Goal: Task Accomplishment & Management: Manage account settings

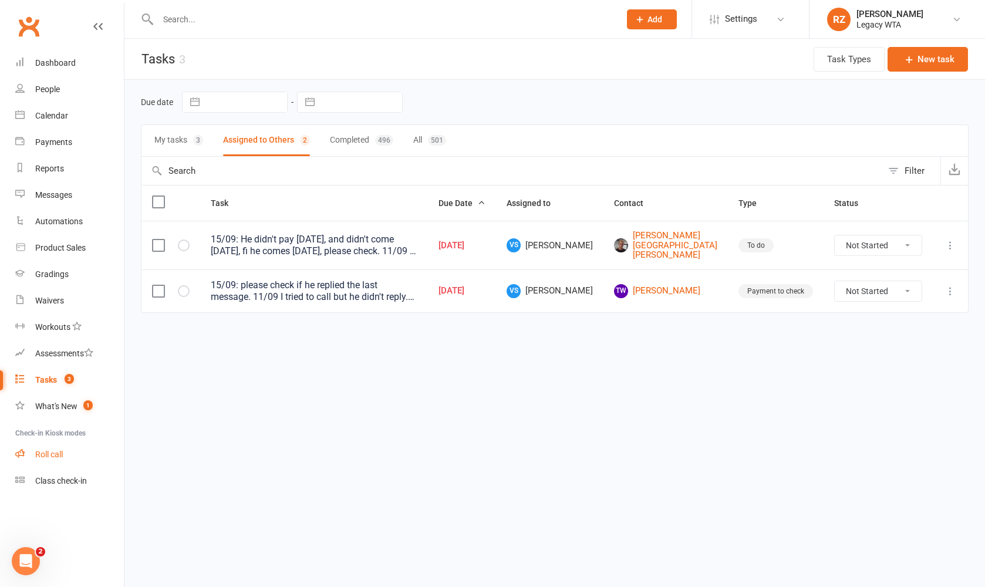
click at [48, 455] on div "Roll call" at bounding box center [49, 454] width 28 height 9
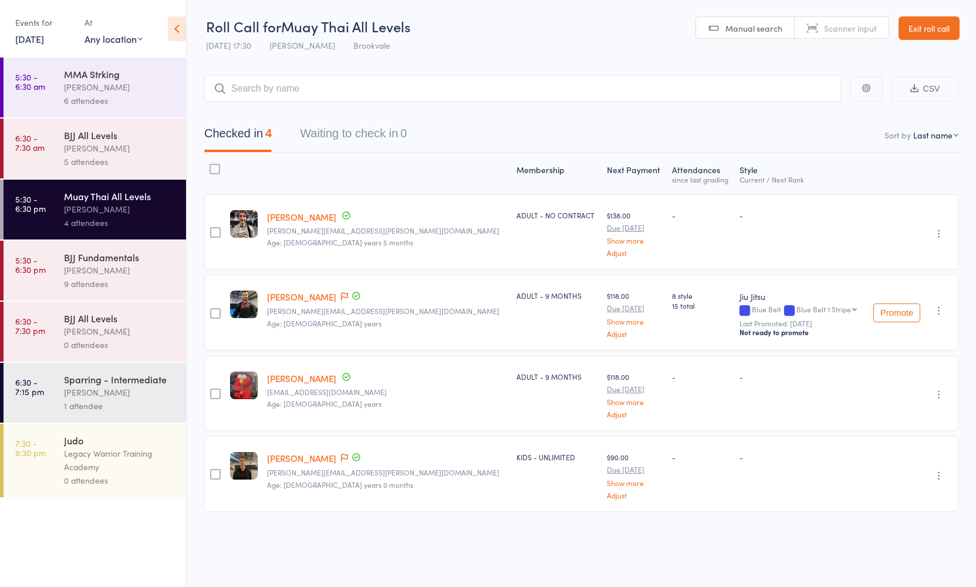
click at [104, 278] on div "9 attendees" at bounding box center [120, 284] width 112 height 14
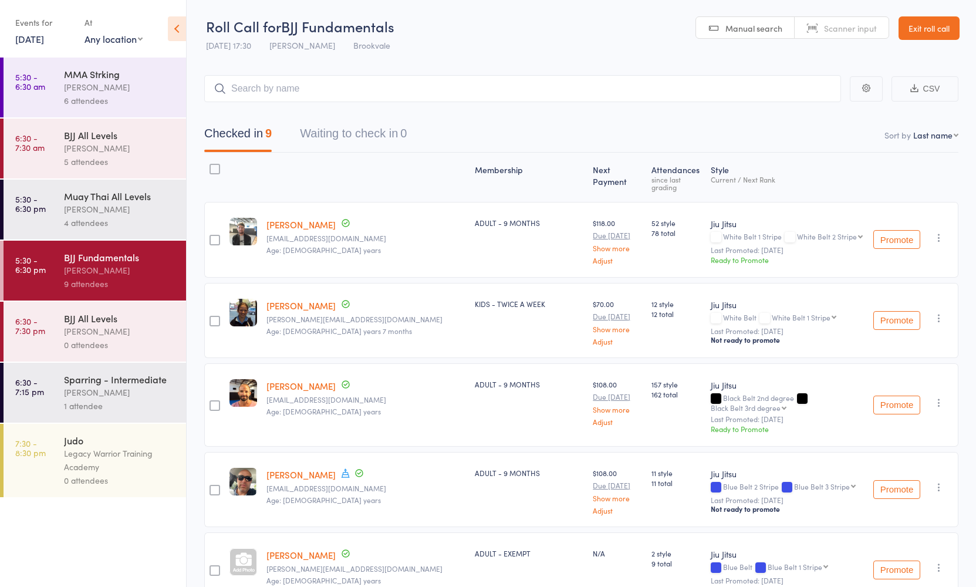
click at [948, 30] on link "Exit roll call" at bounding box center [929, 27] width 61 height 23
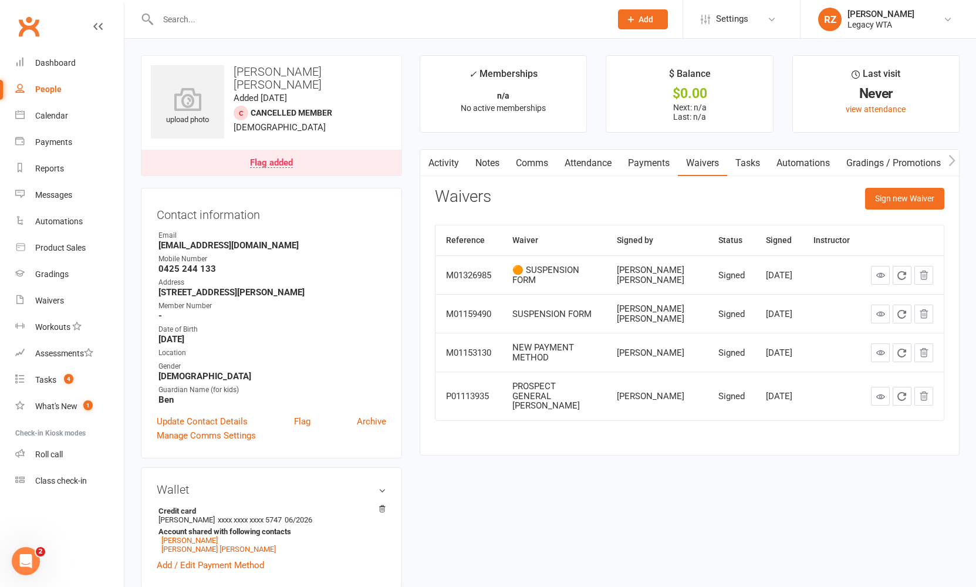
click at [310, 26] on input "text" at bounding box center [378, 19] width 449 height 16
type input "m"
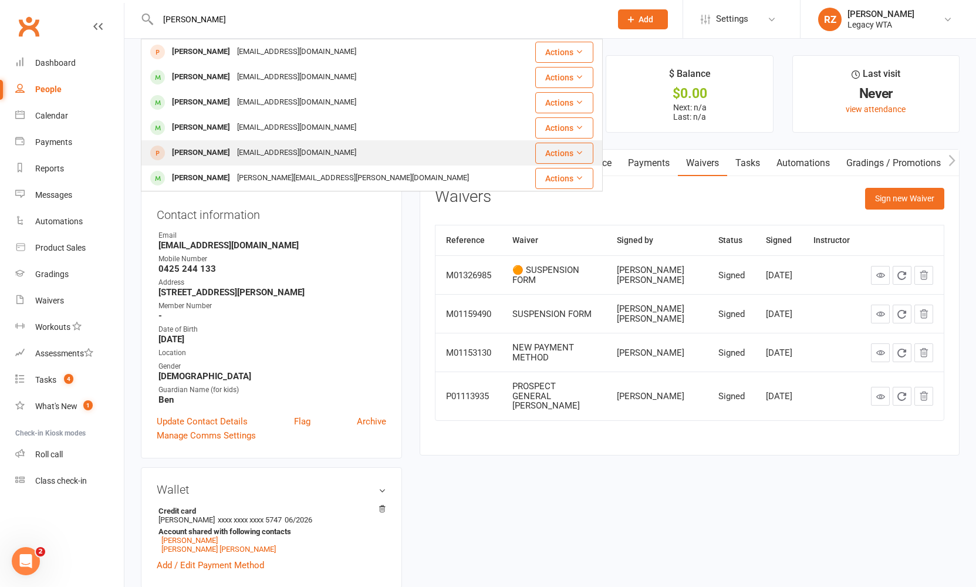
type input "leal"
click at [257, 141] on div "Leah Rockliff rockliffleah@gmail.com" at bounding box center [333, 153] width 383 height 24
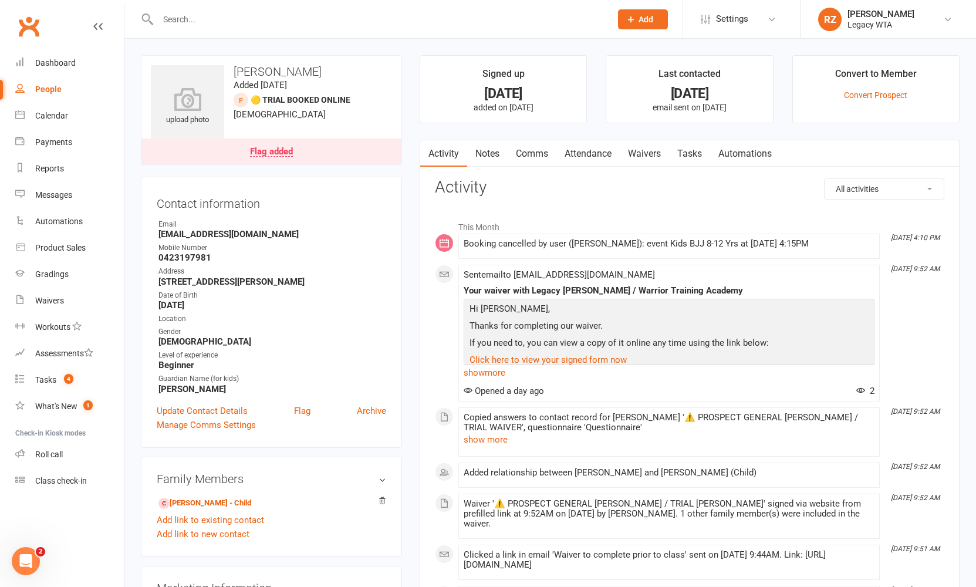
click at [229, 18] on input "text" at bounding box center [378, 19] width 449 height 16
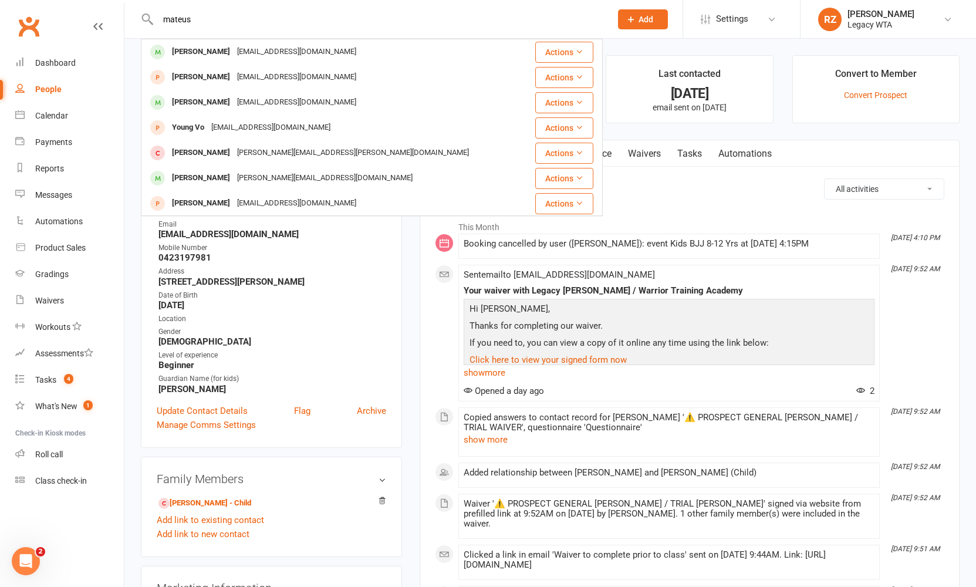
type input "Mateus"
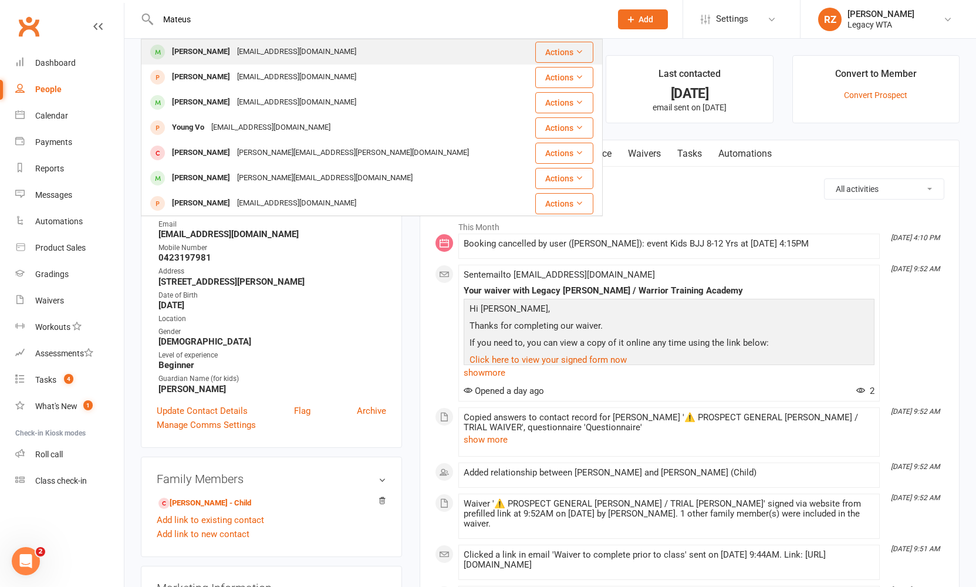
drag, startPoint x: 229, startPoint y: 18, endPoint x: 204, endPoint y: 53, distance: 43.3
click at [204, 53] on div "Mateus Leal" at bounding box center [200, 51] width 65 height 17
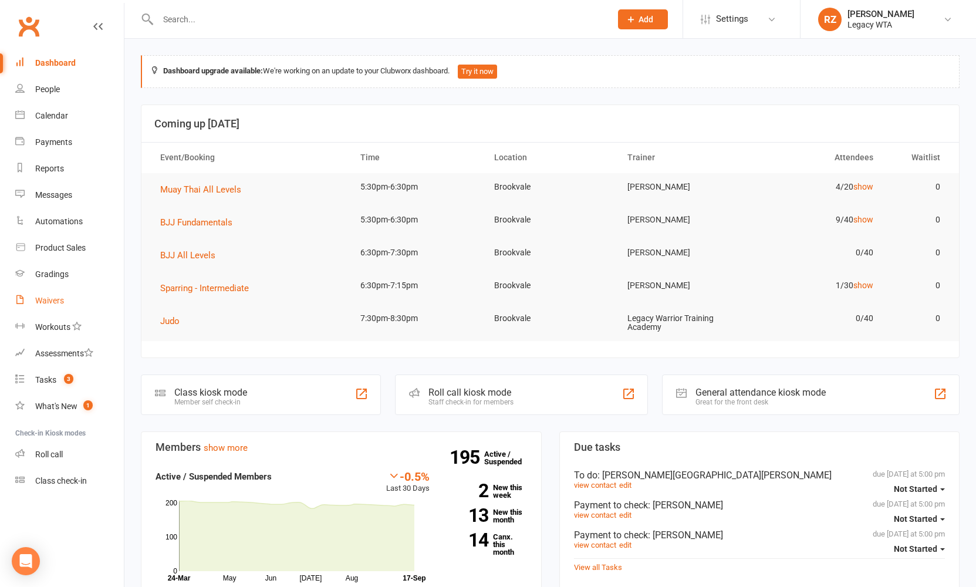
click at [41, 300] on div "Waivers" at bounding box center [49, 300] width 29 height 9
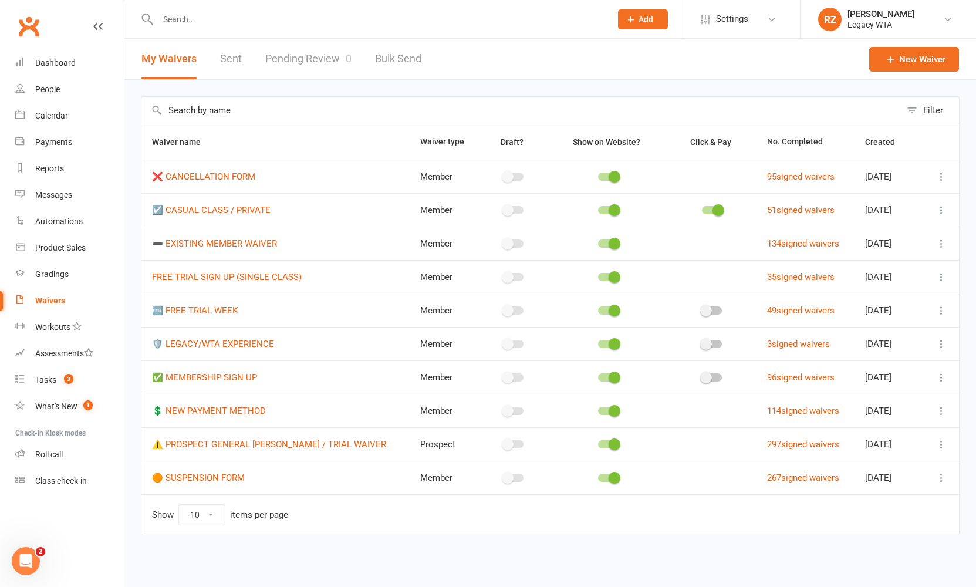
click at [302, 58] on link "Pending Review 0" at bounding box center [308, 59] width 86 height 41
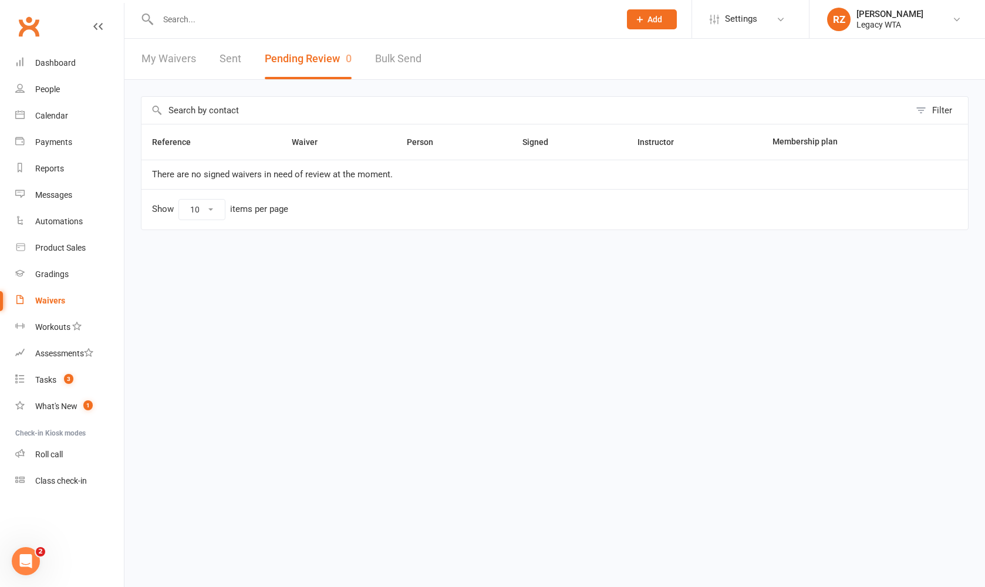
click at [215, 19] on input "text" at bounding box center [382, 19] width 457 height 16
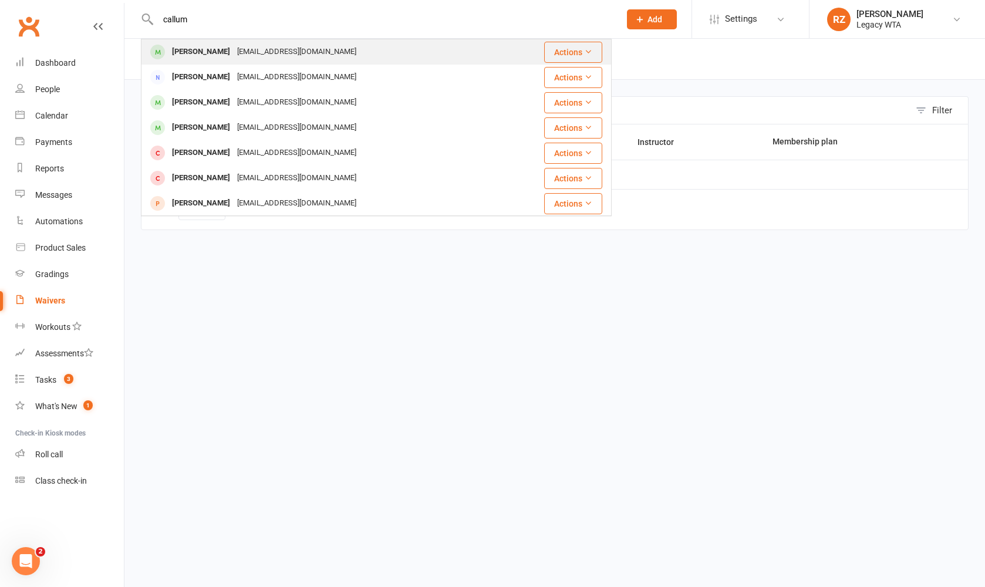
type input "callum"
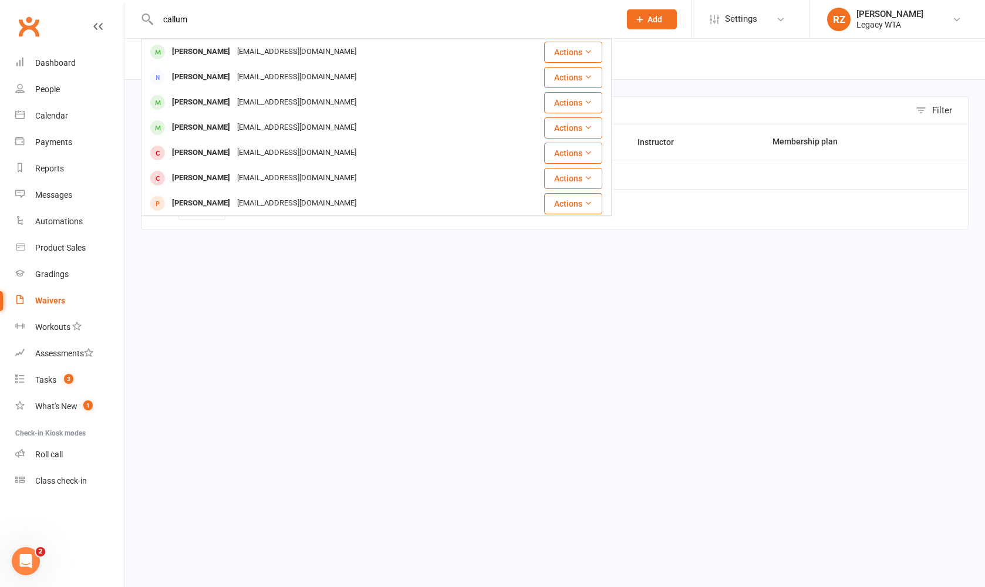
click at [195, 60] on div "Callum Watts" at bounding box center [200, 51] width 65 height 17
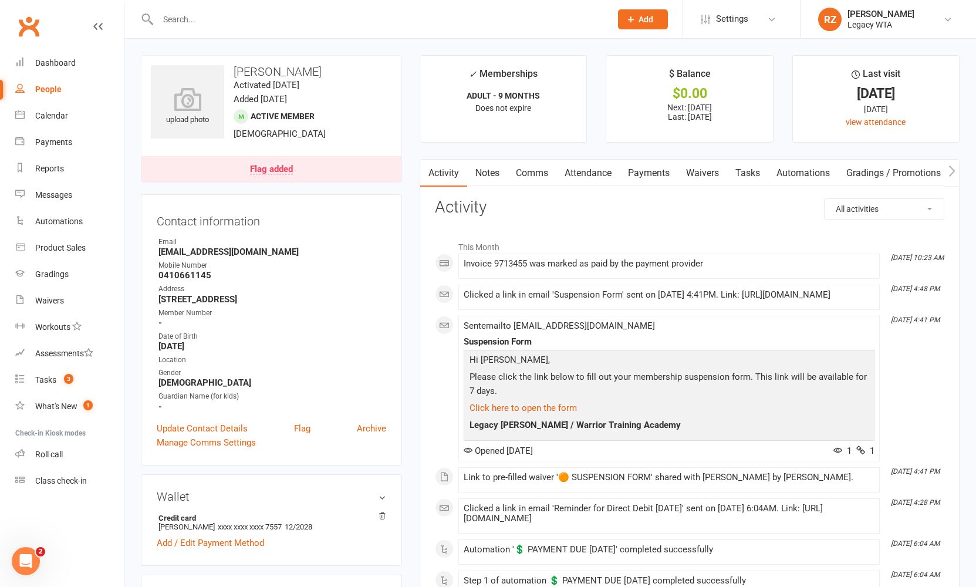
click at [712, 168] on link "Waivers" at bounding box center [702, 173] width 49 height 27
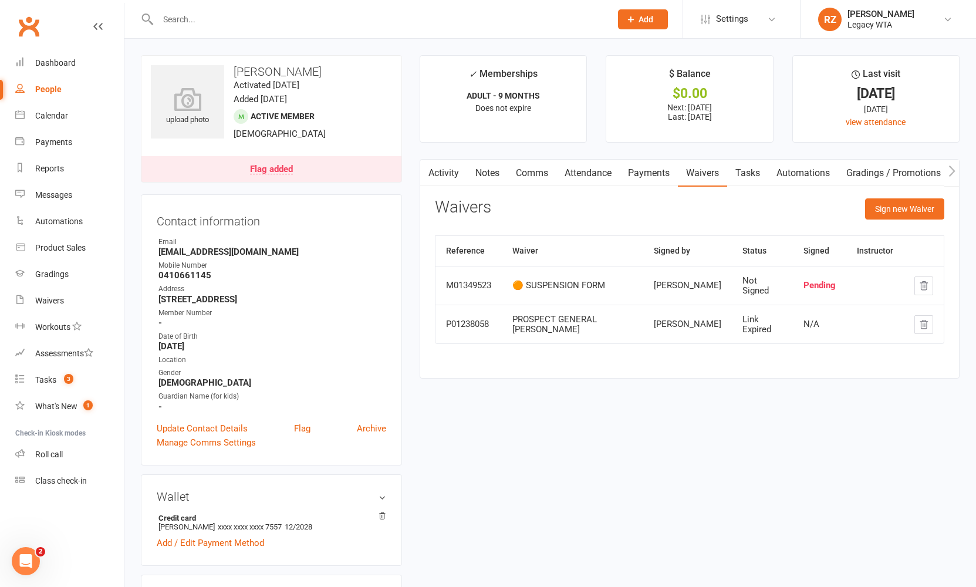
click at [646, 175] on link "Payments" at bounding box center [649, 173] width 58 height 27
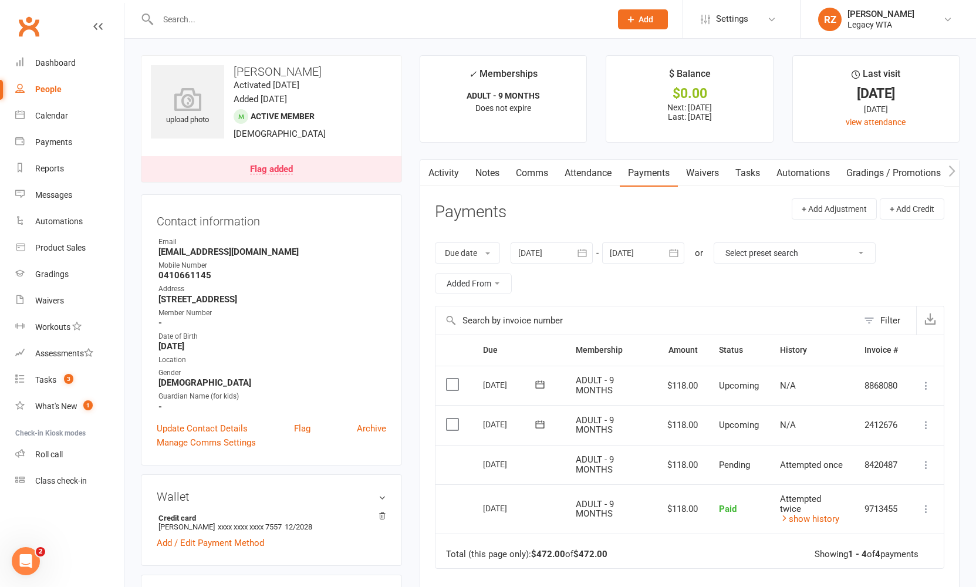
click at [277, 23] on input "text" at bounding box center [378, 19] width 449 height 16
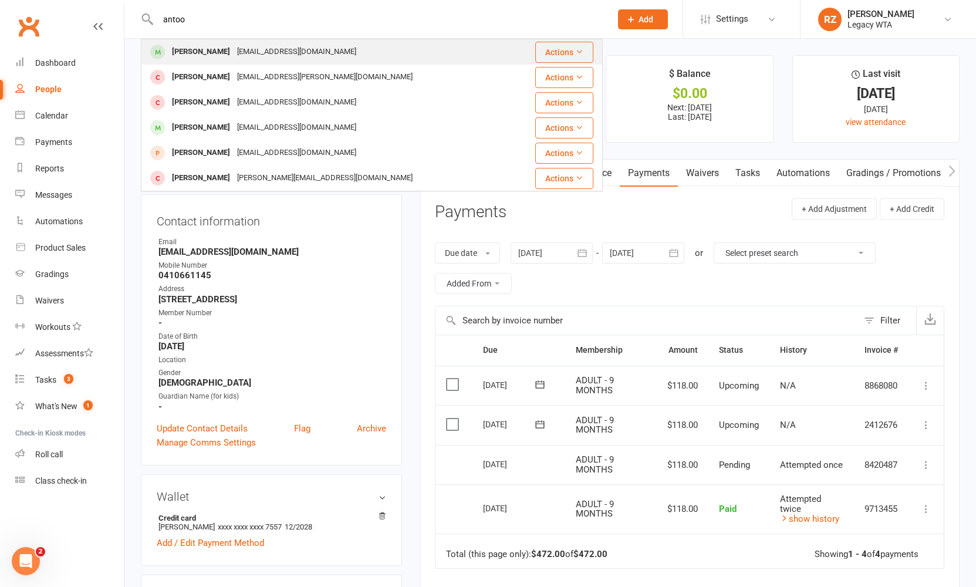
type input "antoo"
click at [264, 44] on div "antoov@gmail.com" at bounding box center [297, 51] width 126 height 17
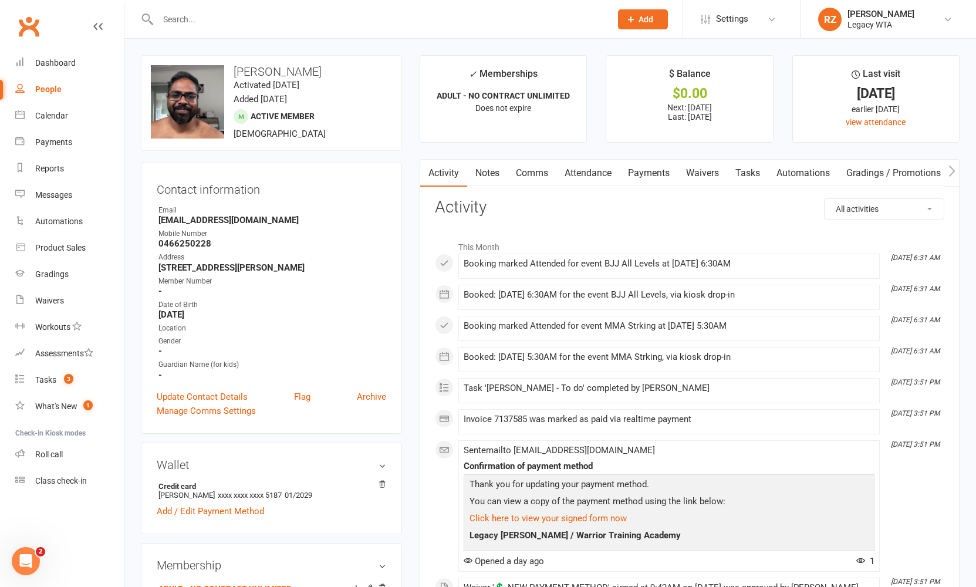
click at [651, 176] on link "Payments" at bounding box center [649, 173] width 58 height 27
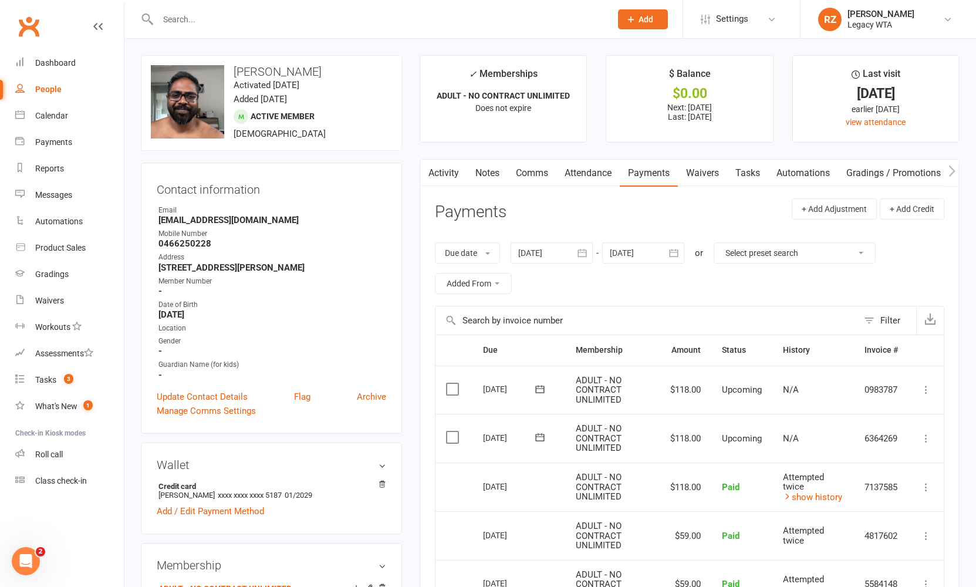
click at [256, 20] on input "text" at bounding box center [378, 19] width 449 height 16
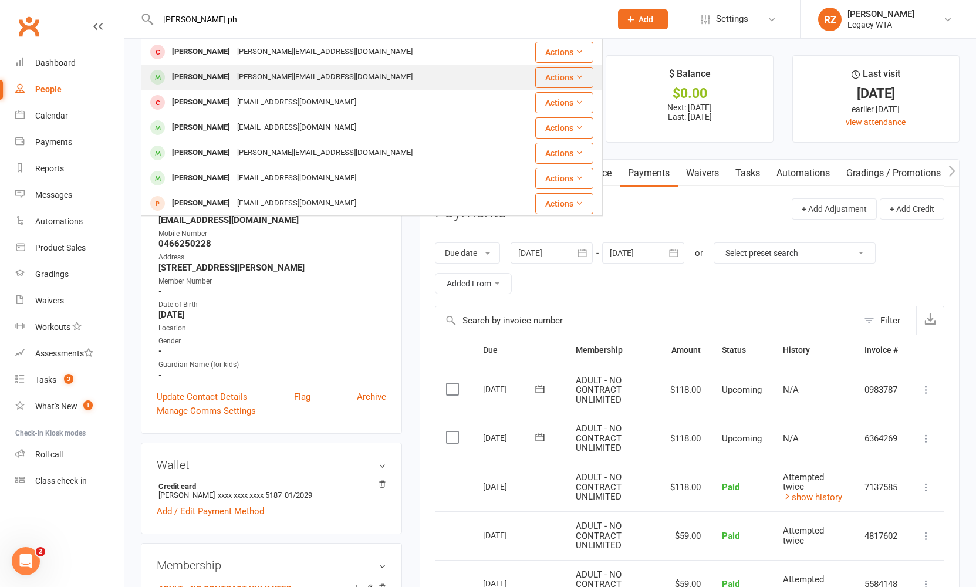
type input "sam ph"
click at [205, 82] on div "Sam Phillips" at bounding box center [200, 77] width 65 height 17
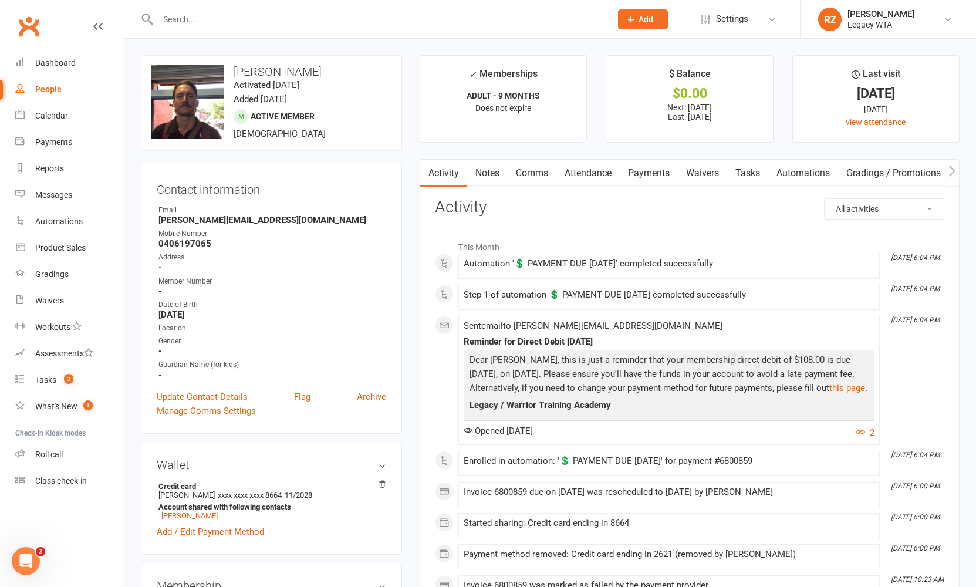
click at [635, 180] on link "Payments" at bounding box center [649, 173] width 58 height 27
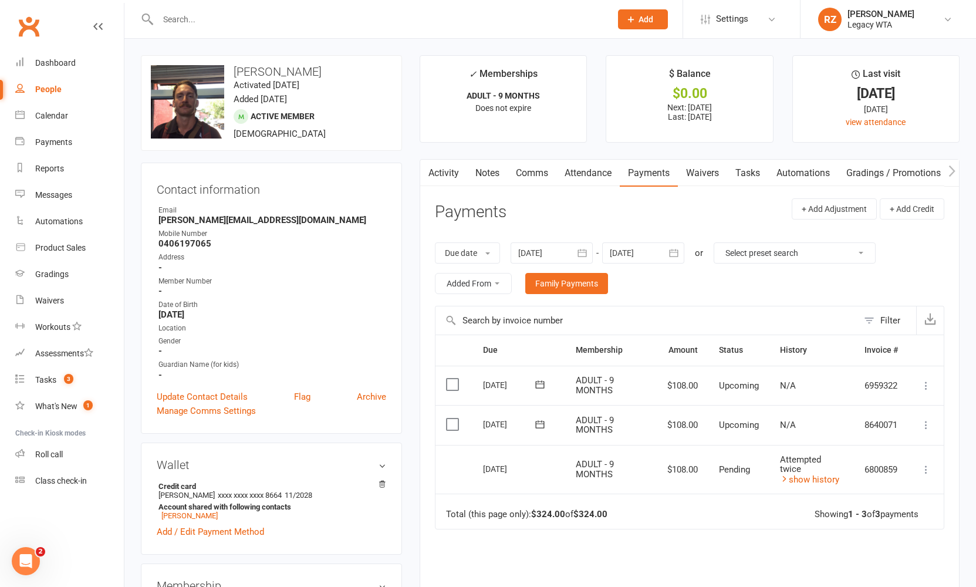
click at [296, 25] on input "text" at bounding box center [378, 19] width 449 height 16
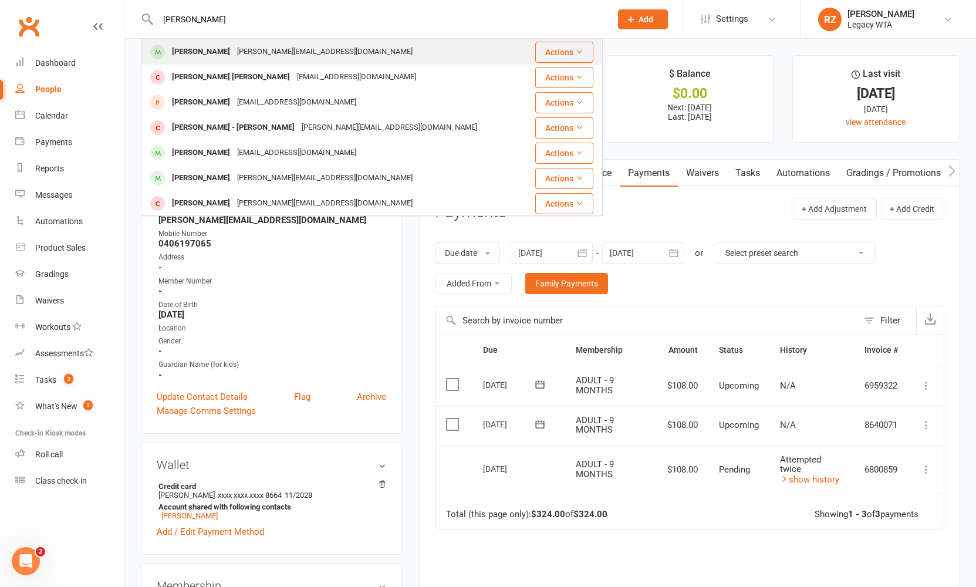
type input "sam wood"
click at [285, 46] on div "samuel@twomen.com.au" at bounding box center [325, 51] width 183 height 17
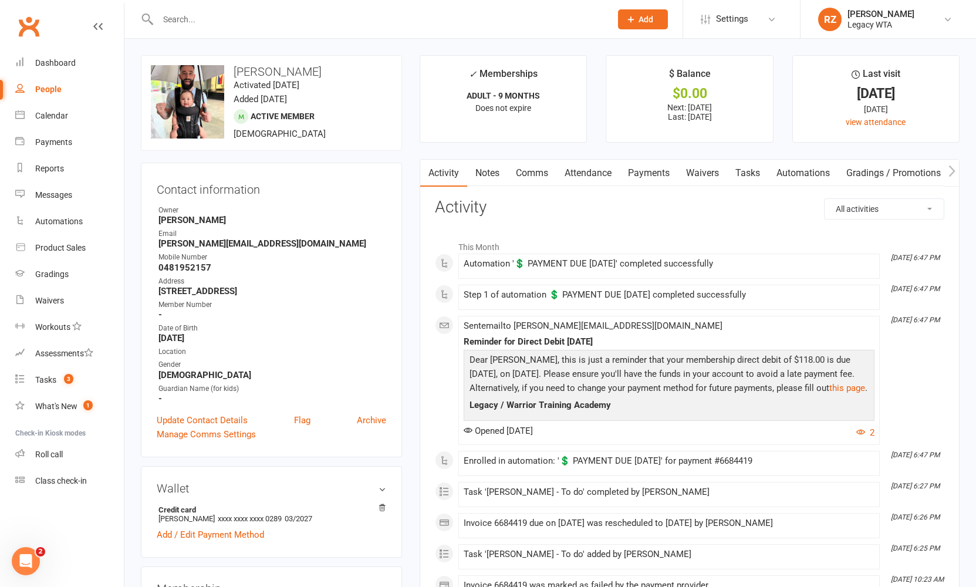
click at [644, 169] on link "Payments" at bounding box center [649, 173] width 58 height 27
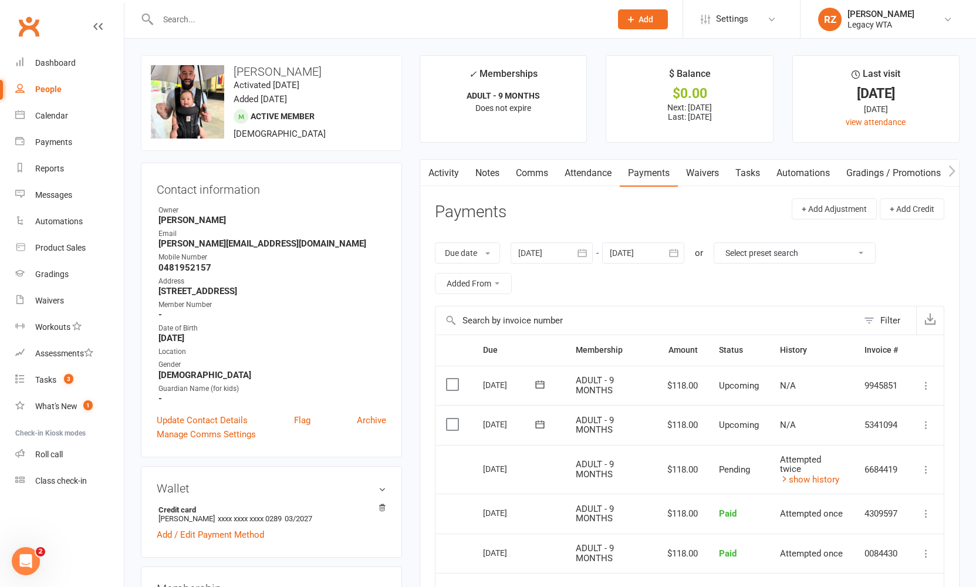
click at [286, 19] on input "text" at bounding box center [378, 19] width 449 height 16
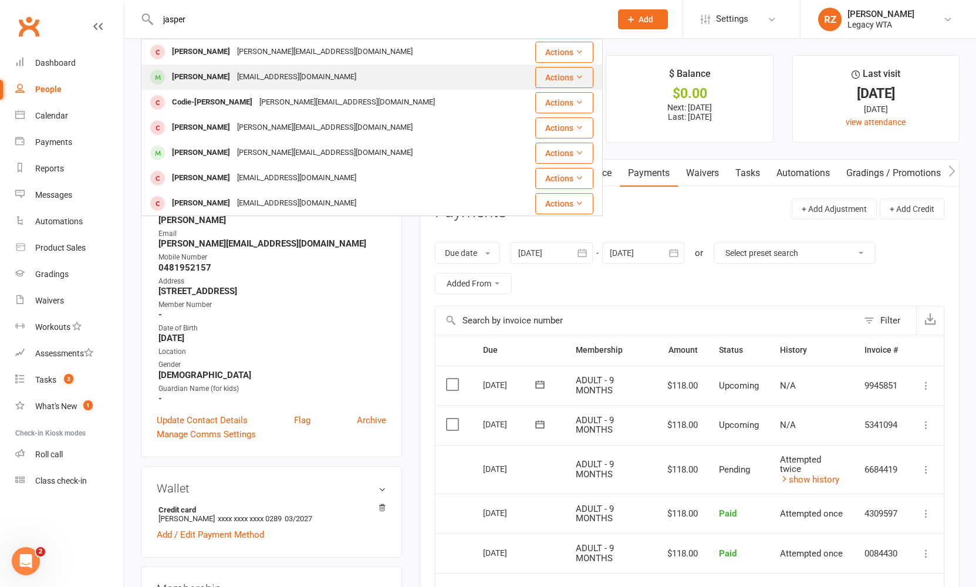
type input "jasper"
click at [264, 74] on div "[EMAIL_ADDRESS][DOMAIN_NAME]" at bounding box center [297, 77] width 126 height 17
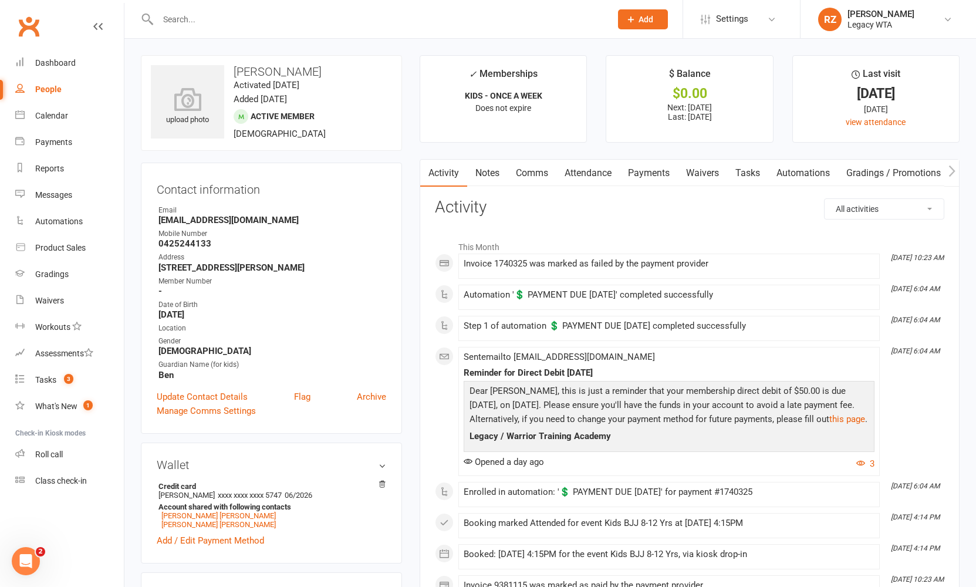
click at [659, 164] on link "Payments" at bounding box center [649, 173] width 58 height 27
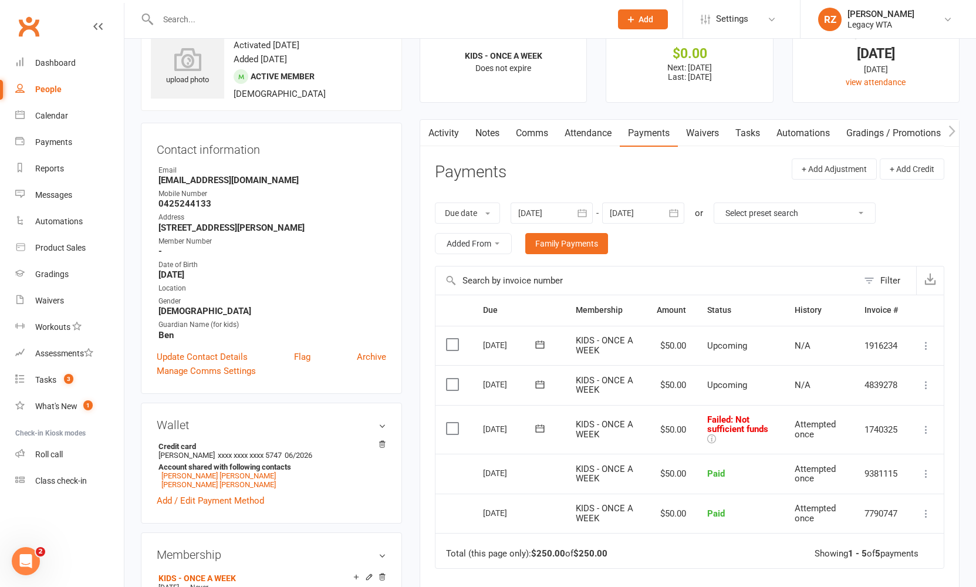
scroll to position [85, 0]
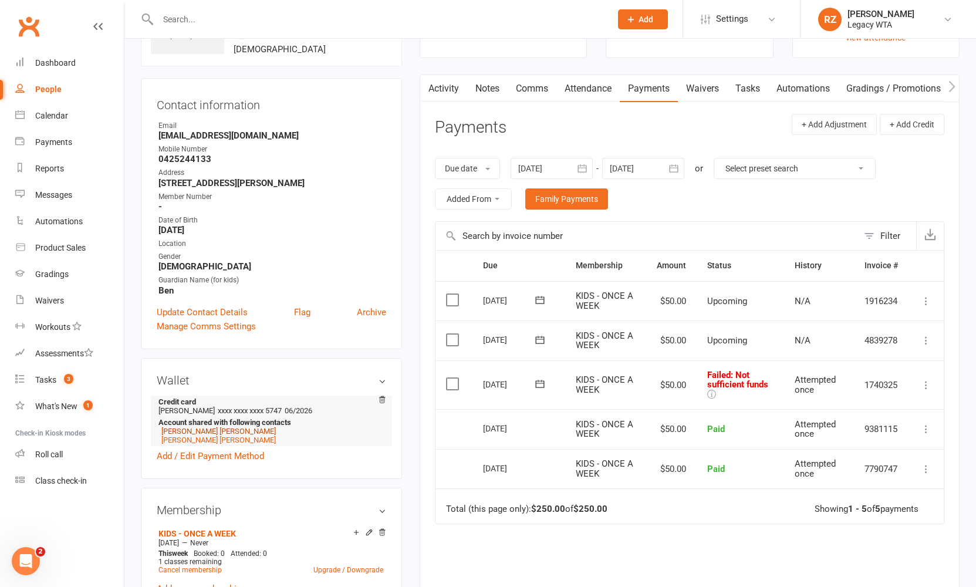
click at [199, 427] on link "[PERSON_NAME] [PERSON_NAME]" at bounding box center [218, 431] width 114 height 9
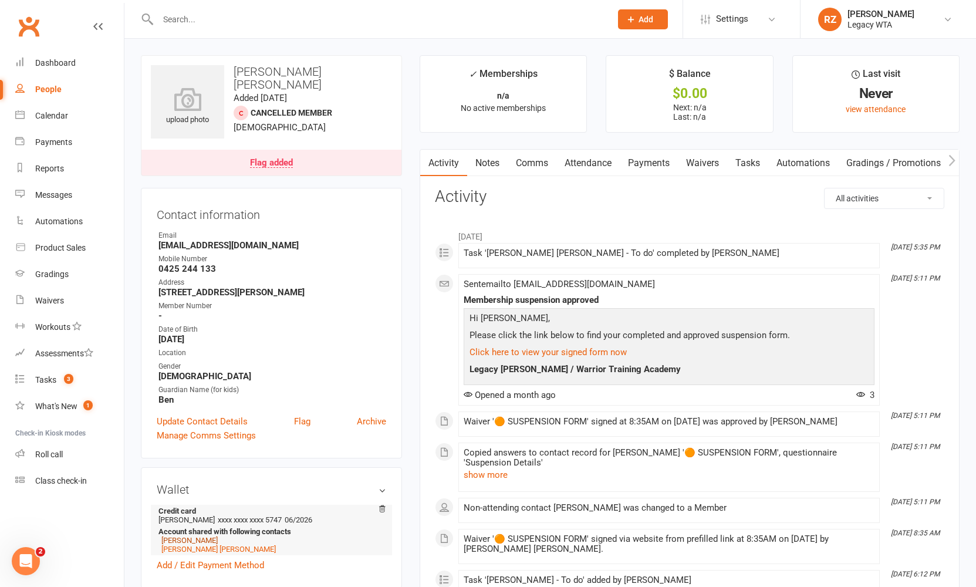
click at [193, 536] on link "Jasper McFadden" at bounding box center [189, 540] width 56 height 9
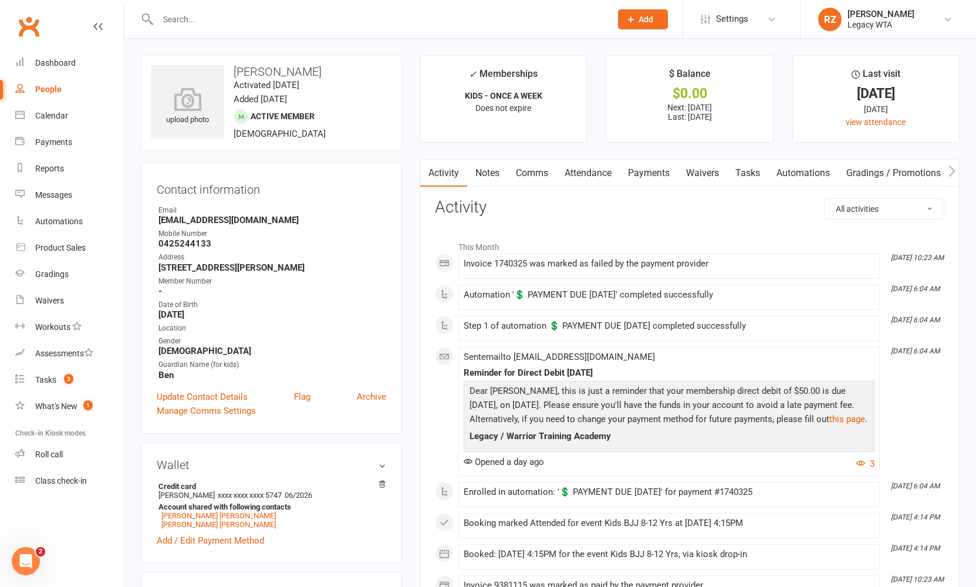
click at [637, 174] on link "Payments" at bounding box center [649, 173] width 58 height 27
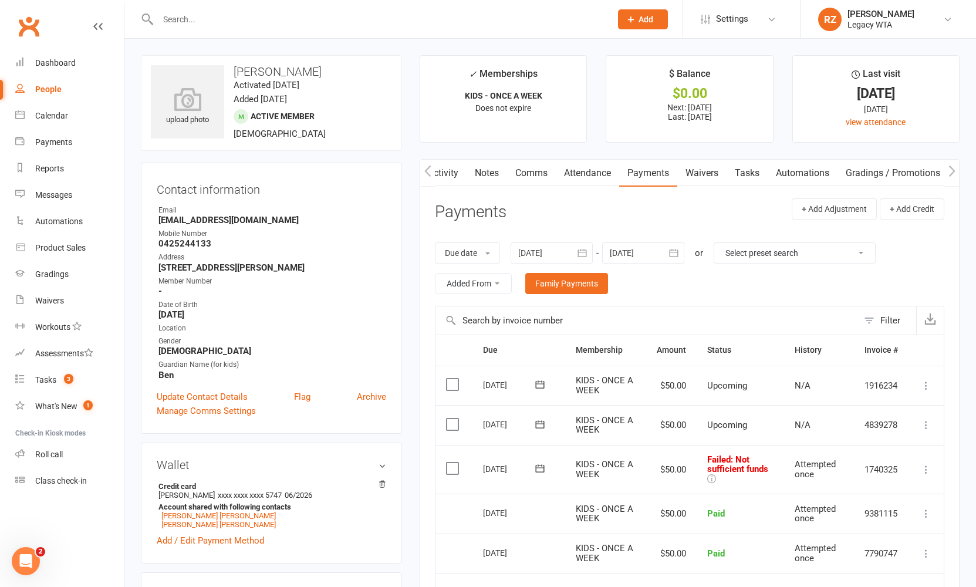
click at [747, 176] on link "Tasks" at bounding box center [747, 173] width 41 height 27
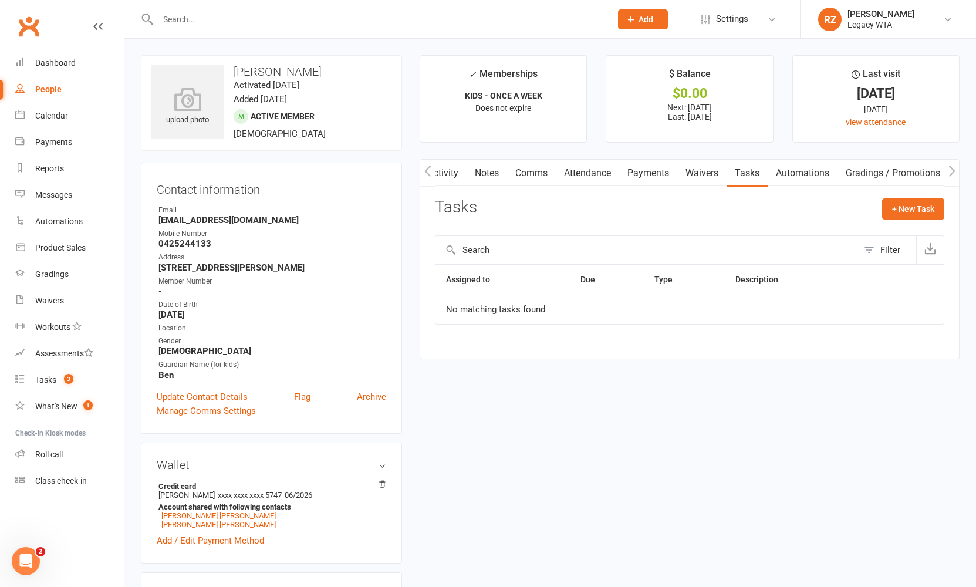
click at [887, 210] on button "+ New Task" at bounding box center [913, 208] width 62 height 21
select select "51023"
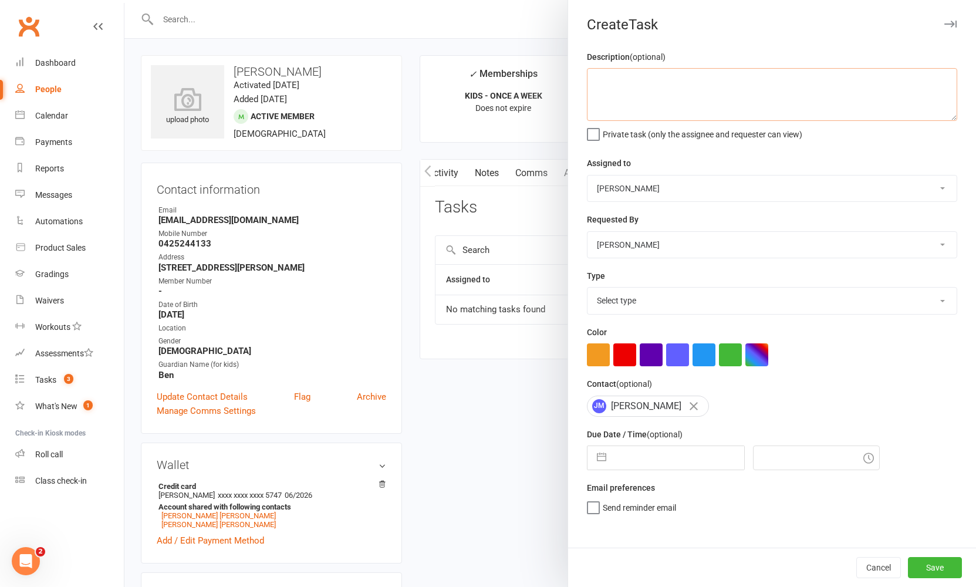
click at [640, 72] on textarea at bounding box center [772, 94] width 370 height 53
type textarea "17/09: failed payment, message sent"
click at [919, 572] on button "Save" at bounding box center [935, 567] width 54 height 21
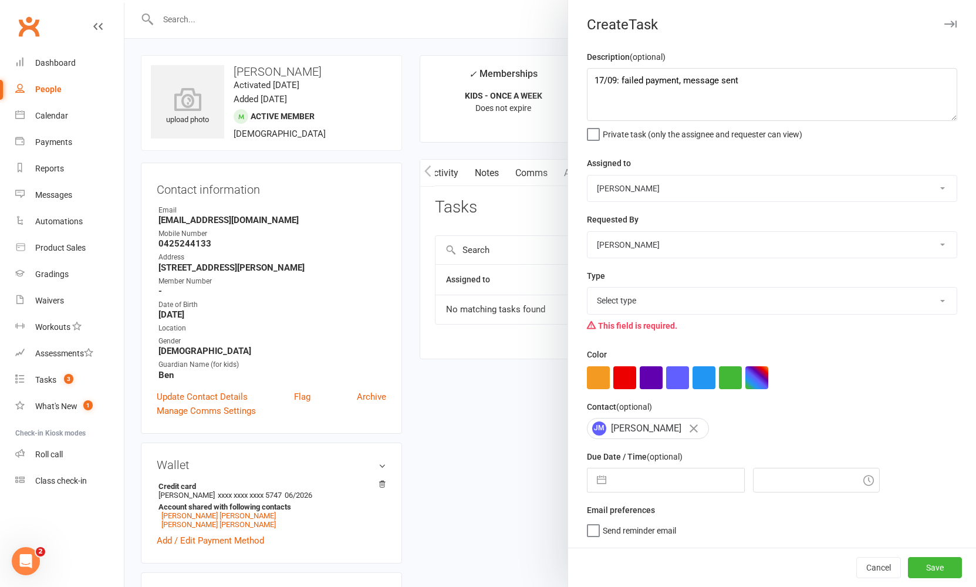
select select "48918"
select select "27658"
click at [770, 85] on textarea "17/09: failed payment, message sent" at bounding box center [772, 94] width 370 height 53
type textarea "17/09: failed payment, message sent, please check"
click at [916, 572] on button "Save" at bounding box center [935, 570] width 54 height 21
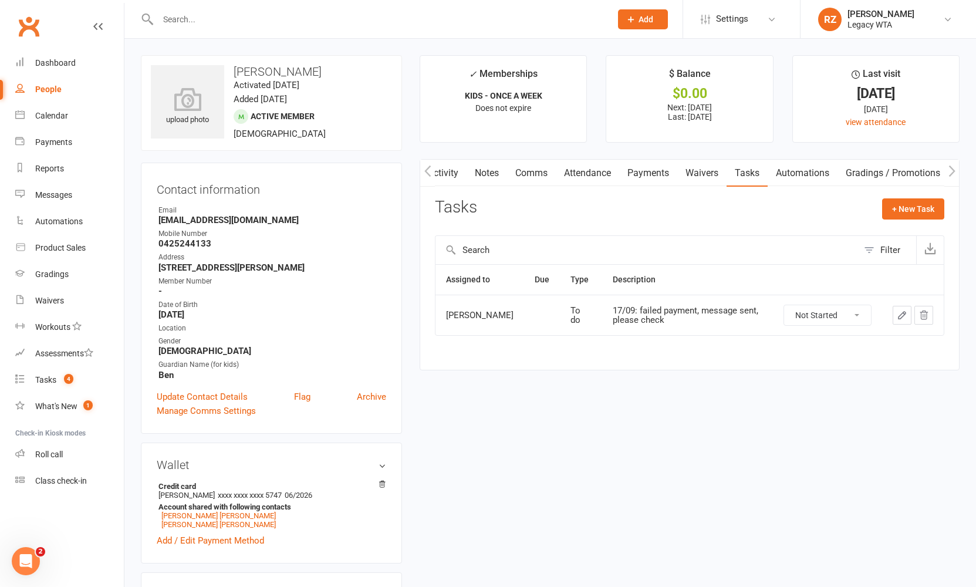
click at [210, 22] on input "text" at bounding box center [378, 19] width 449 height 16
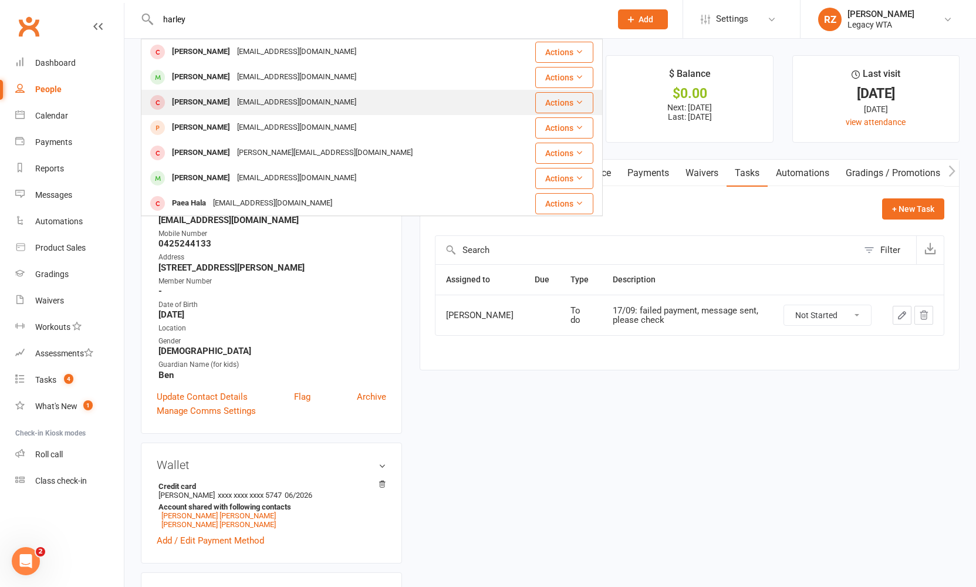
type input "harley"
click at [234, 108] on div "rockliffleah@gmail.com" at bounding box center [297, 102] width 126 height 17
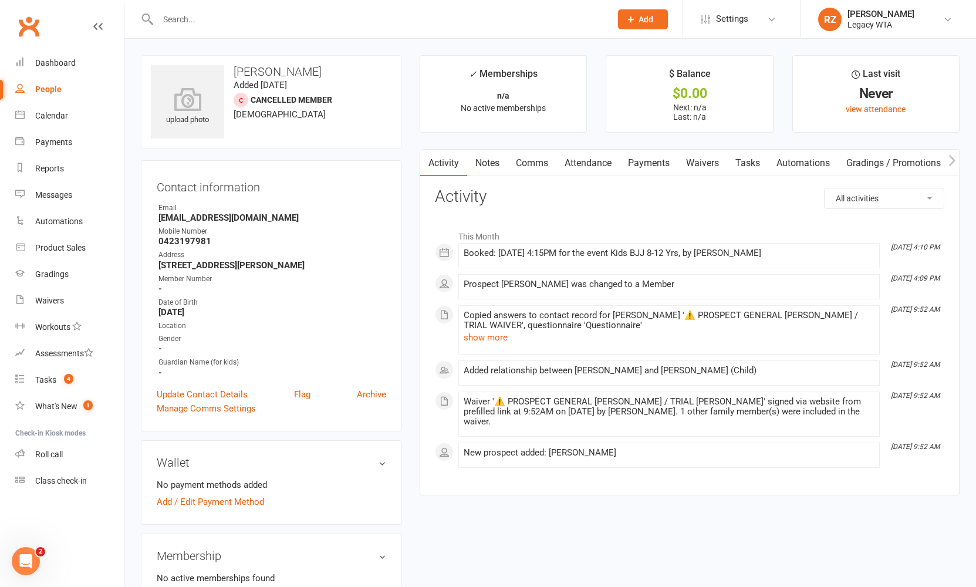
click at [648, 170] on link "Payments" at bounding box center [649, 163] width 58 height 27
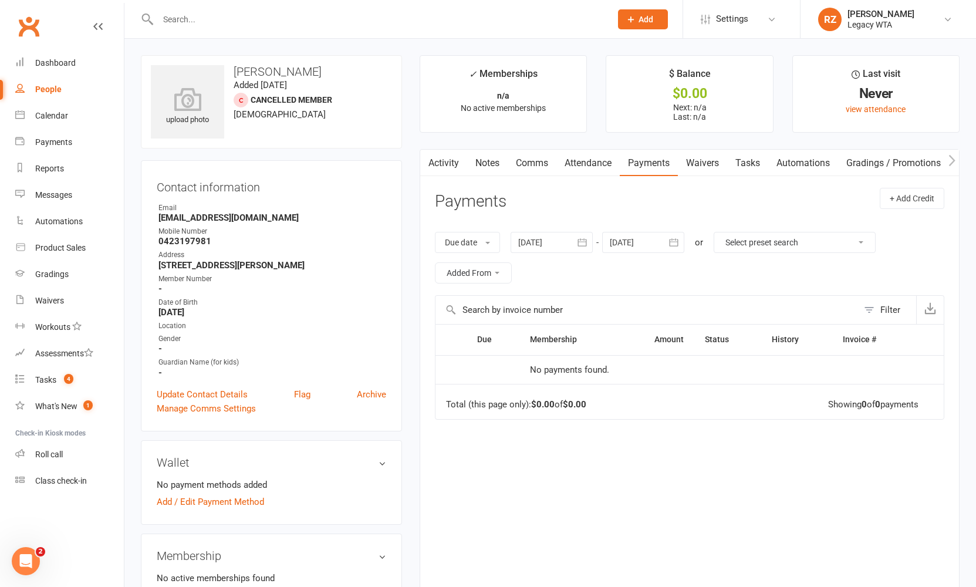
click at [568, 237] on div at bounding box center [552, 242] width 82 height 21
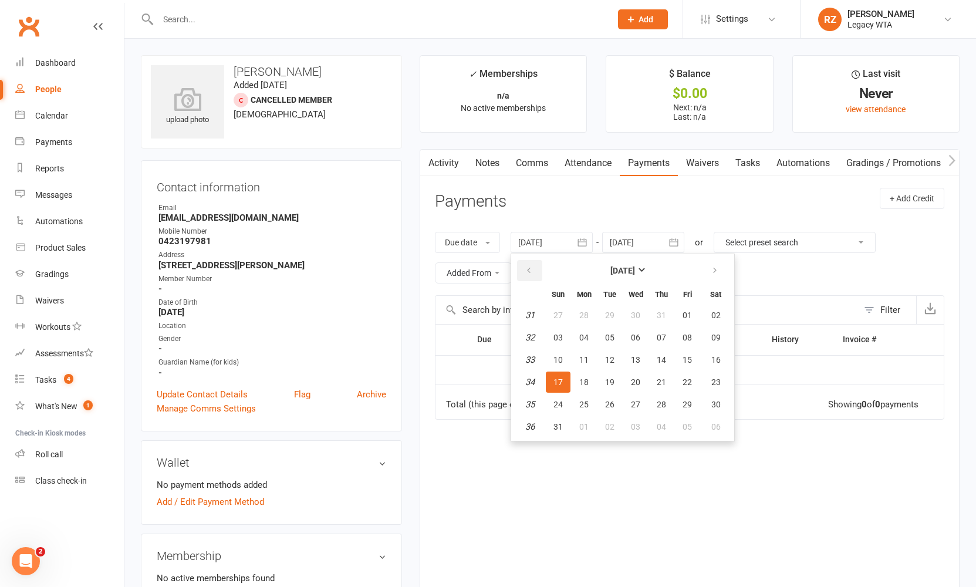
click at [531, 264] on button "button" at bounding box center [529, 270] width 25 height 21
click at [561, 327] on button "06" at bounding box center [558, 337] width 25 height 21
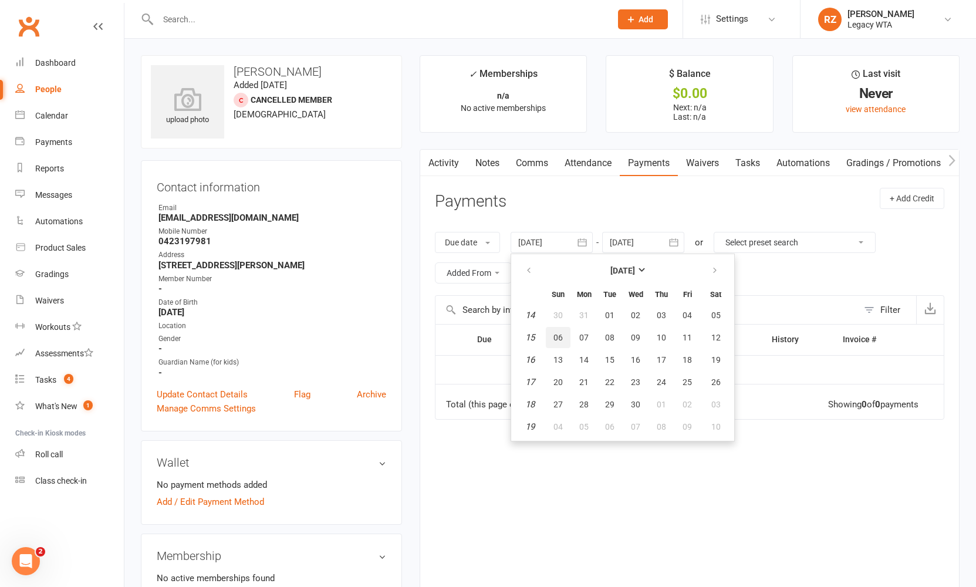
type input "06 Apr 2025"
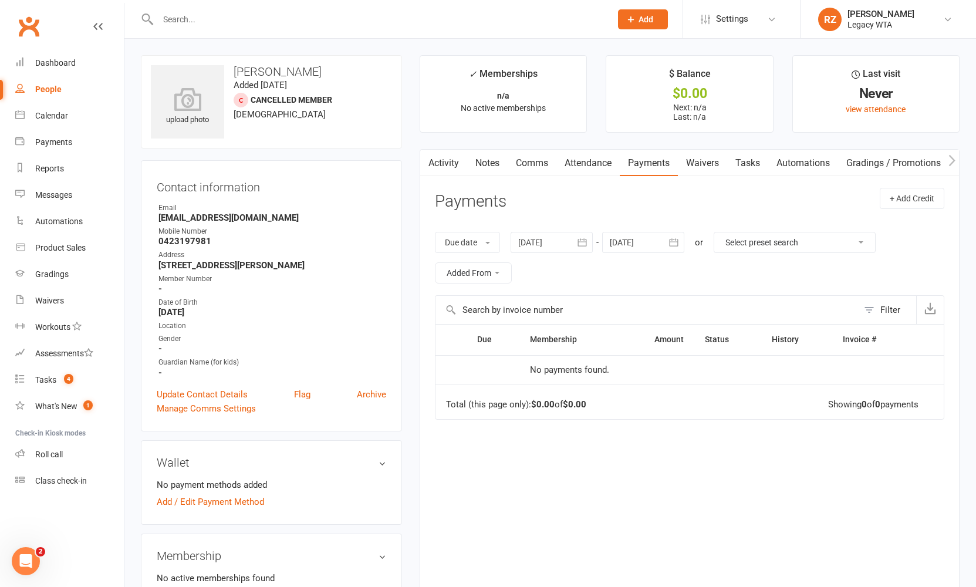
click at [310, 30] on div at bounding box center [372, 19] width 462 height 38
click at [361, 25] on input "text" at bounding box center [378, 19] width 449 height 16
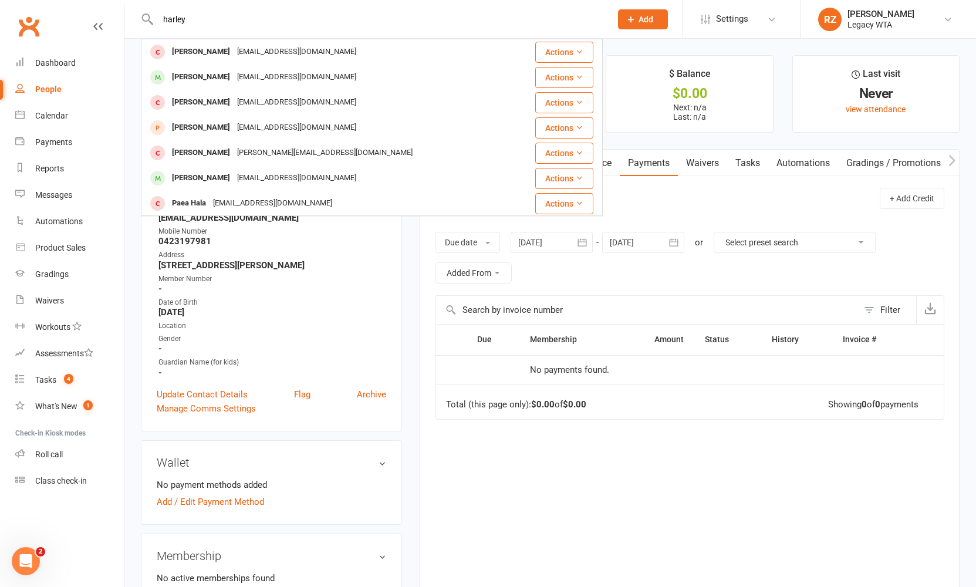
click at [240, 19] on input "harley" at bounding box center [378, 19] width 449 height 16
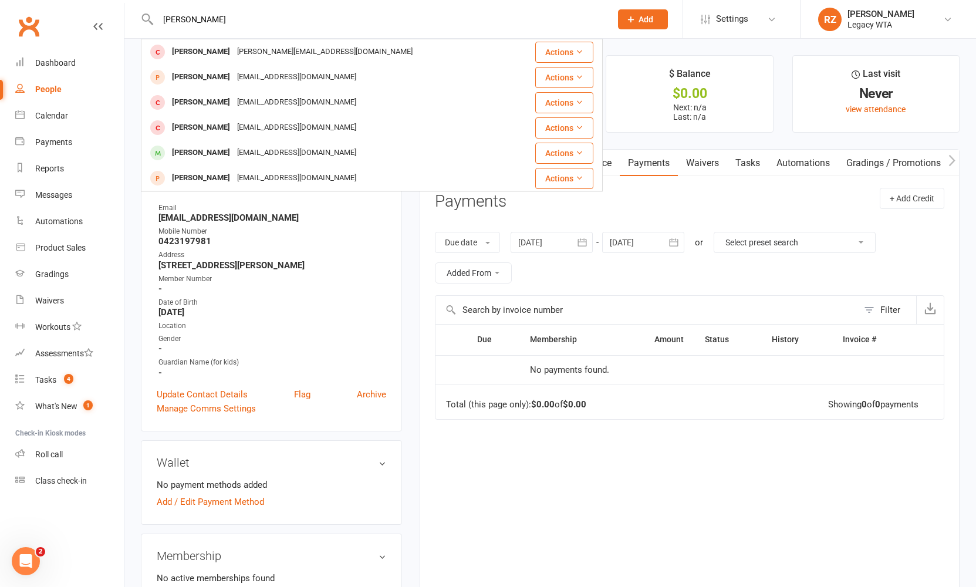
type input "Aaron"
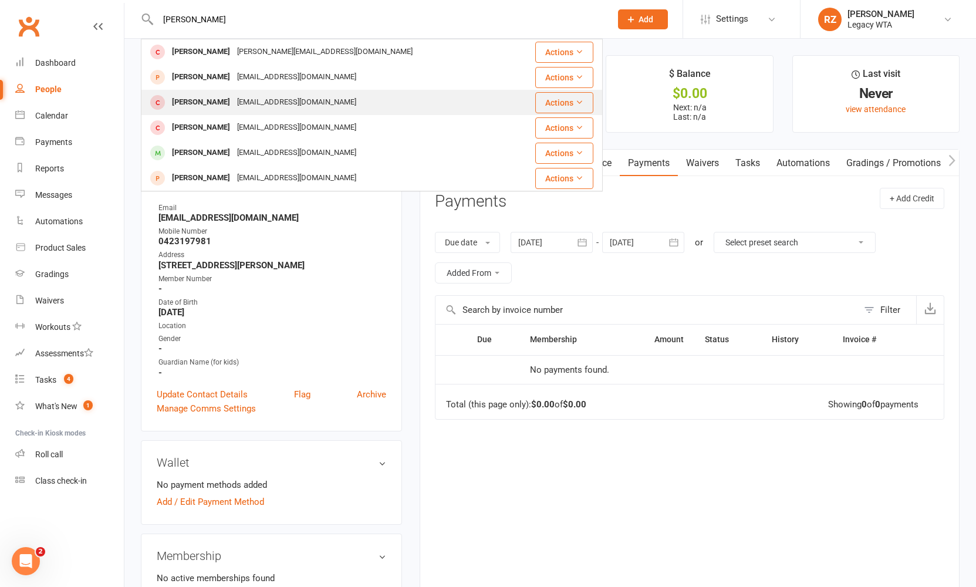
drag, startPoint x: 240, startPoint y: 19, endPoint x: 192, endPoint y: 104, distance: 97.5
click at [192, 104] on div "Aaron Furzer" at bounding box center [200, 102] width 65 height 17
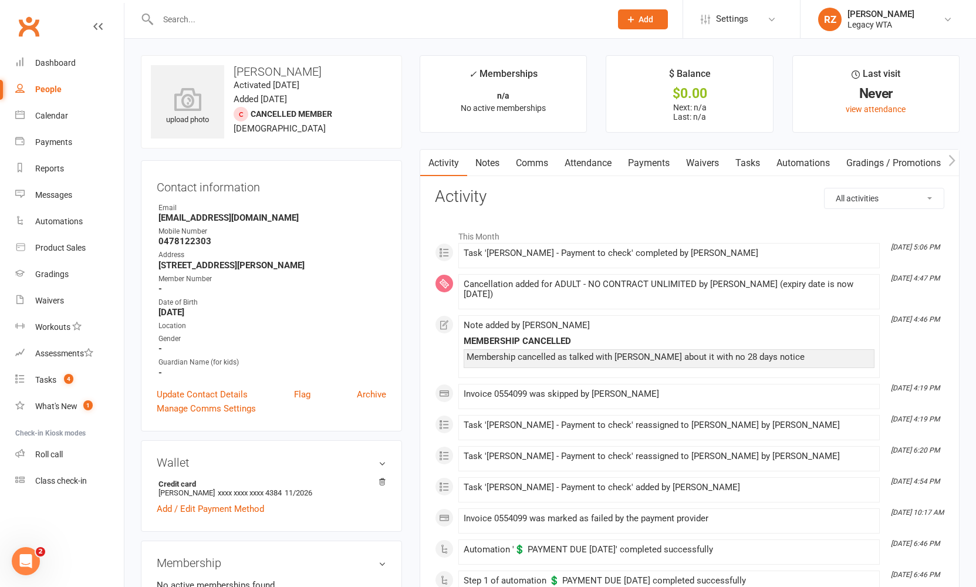
click at [220, 28] on div at bounding box center [372, 19] width 462 height 38
click at [218, 24] on input "text" at bounding box center [378, 19] width 449 height 16
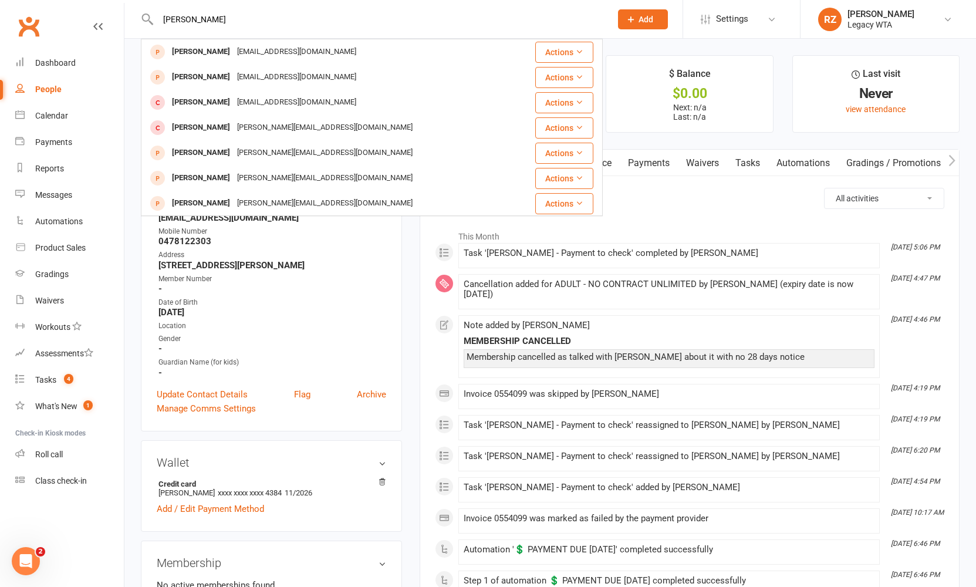
type input "Carmody"
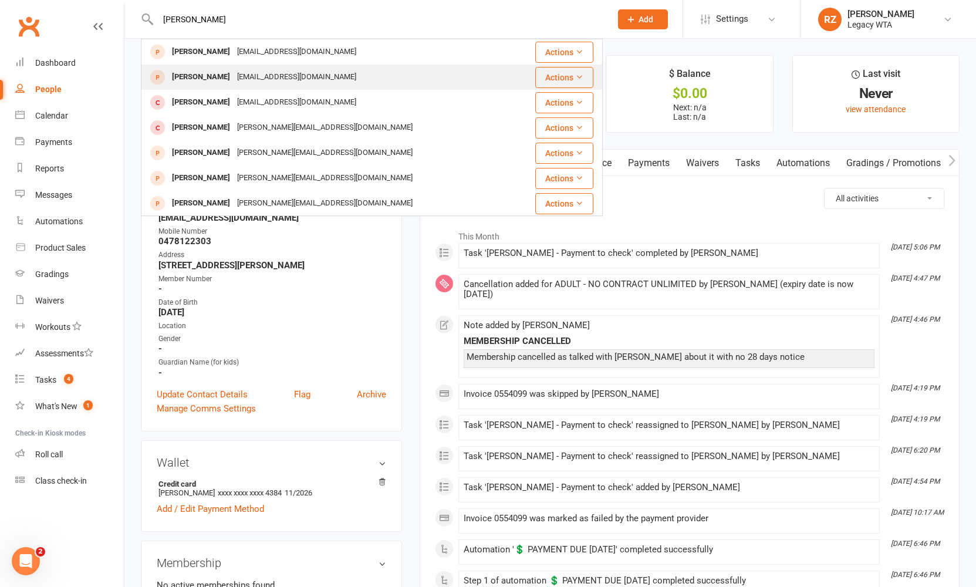
drag, startPoint x: 218, startPoint y: 24, endPoint x: 225, endPoint y: 73, distance: 49.8
click at [225, 73] on div "Aaron Carmody" at bounding box center [200, 77] width 65 height 17
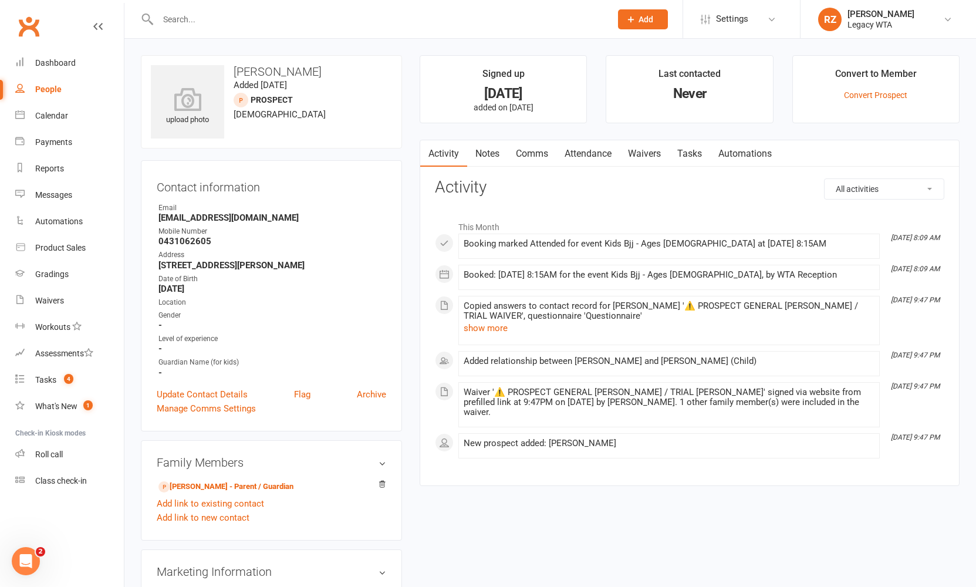
click at [572, 150] on link "Attendance" at bounding box center [588, 153] width 63 height 27
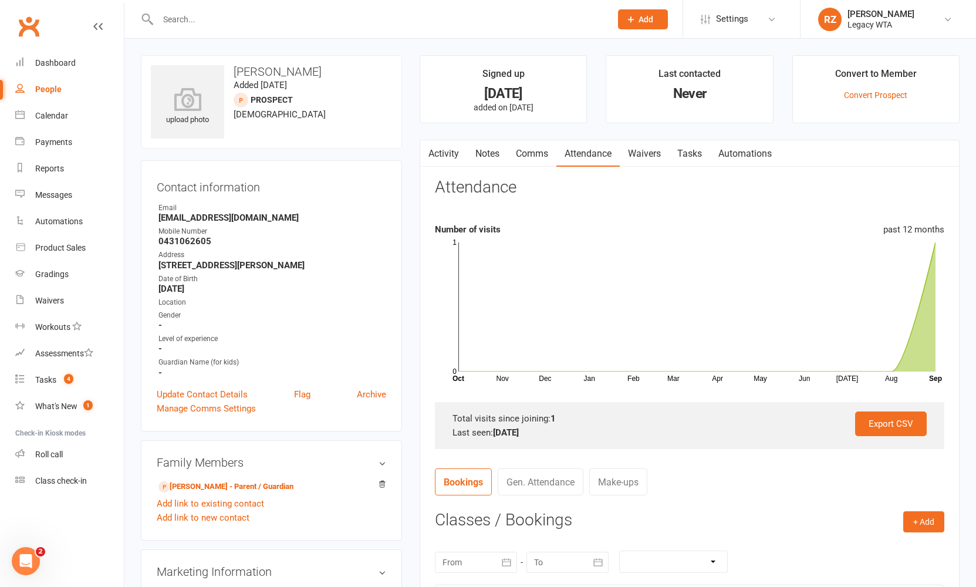
click at [439, 151] on link "Activity" at bounding box center [443, 153] width 47 height 27
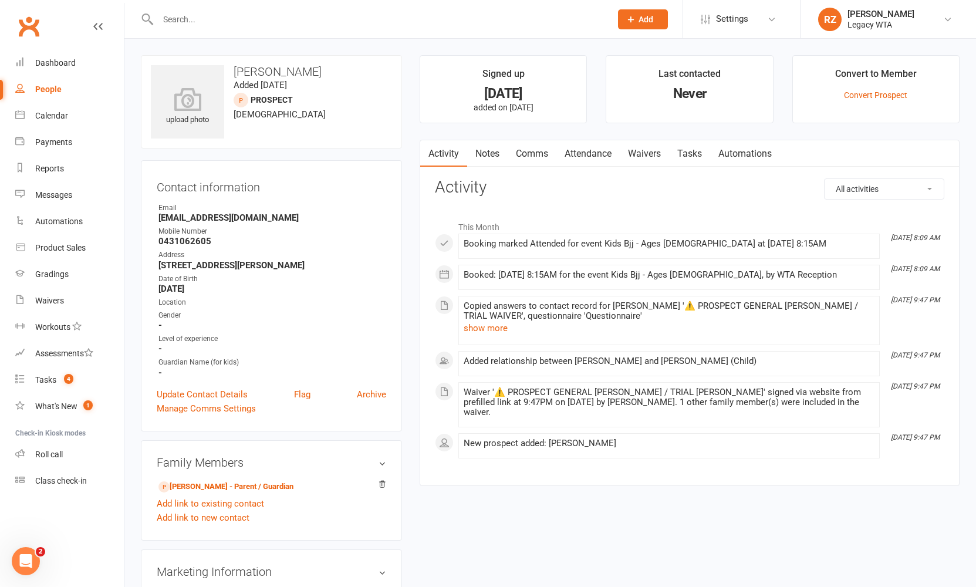
click at [180, 21] on input "text" at bounding box center [378, 19] width 449 height 16
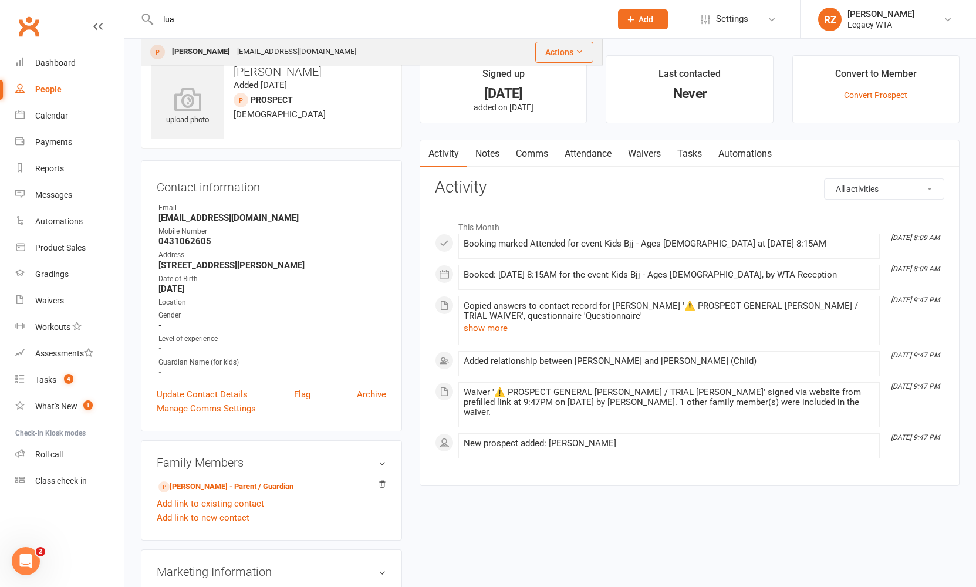
type input "lua"
click at [198, 43] on div "Lua Sussmann" at bounding box center [200, 51] width 65 height 17
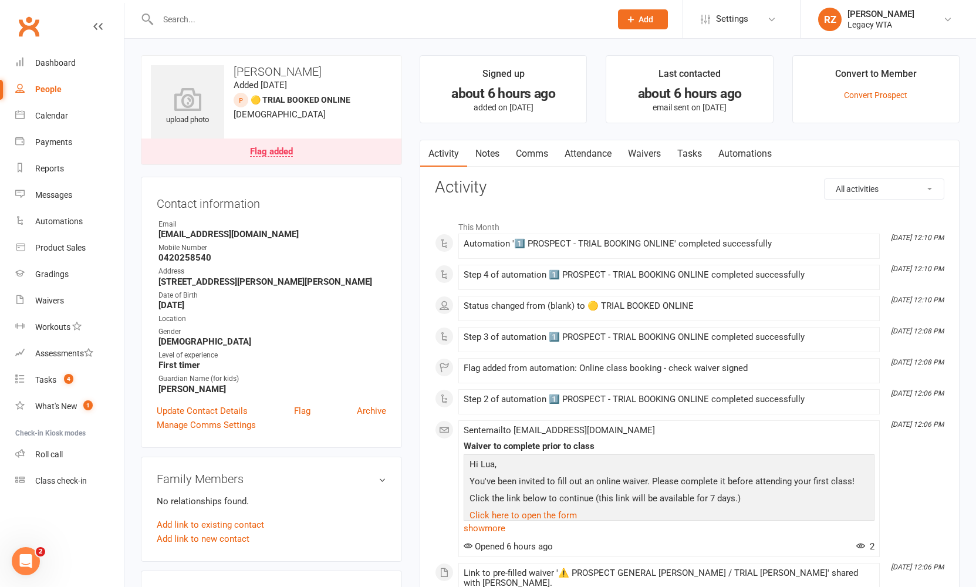
click at [633, 150] on link "Waivers" at bounding box center [644, 153] width 49 height 27
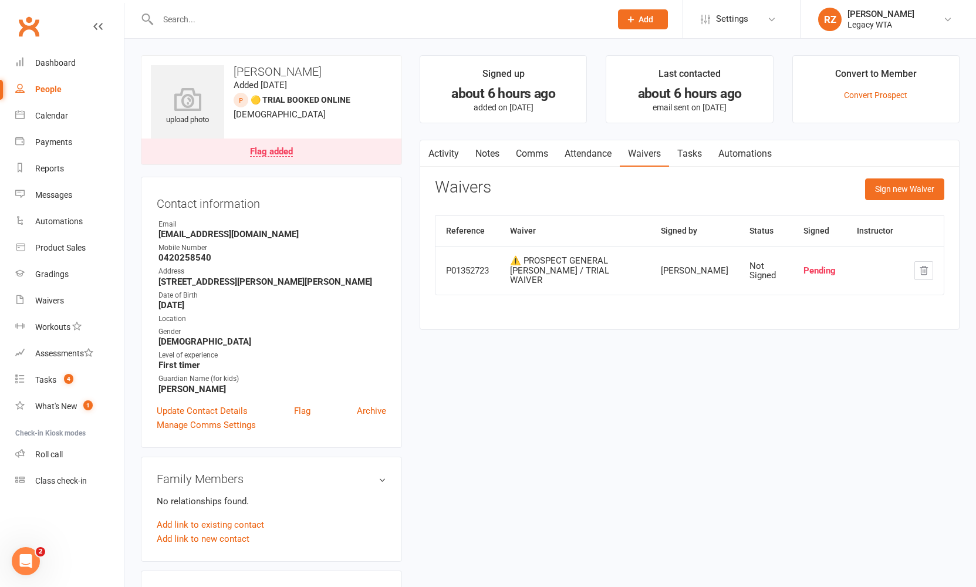
click at [456, 152] on link "Activity" at bounding box center [443, 153] width 47 height 27
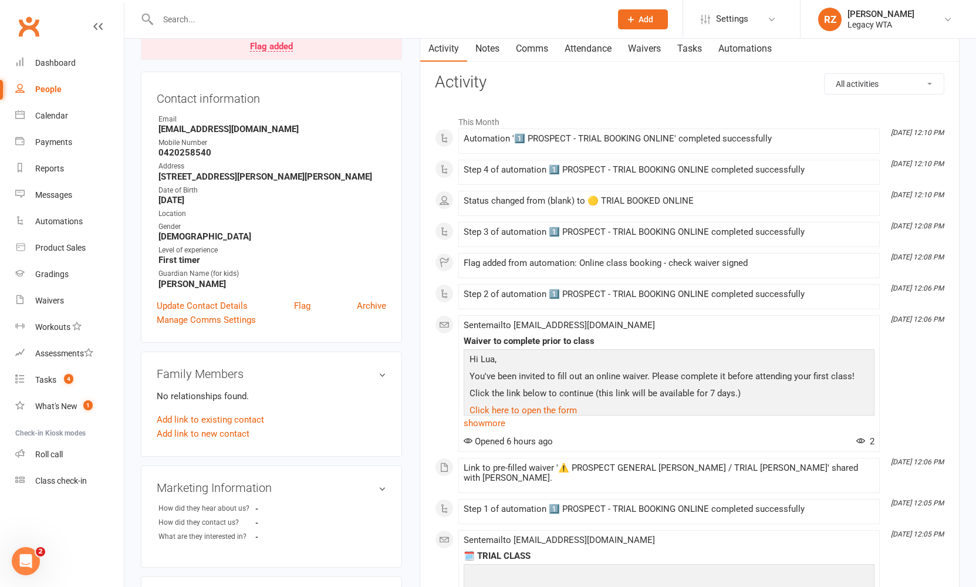
scroll to position [352, 0]
